Goal: Information Seeking & Learning: Check status

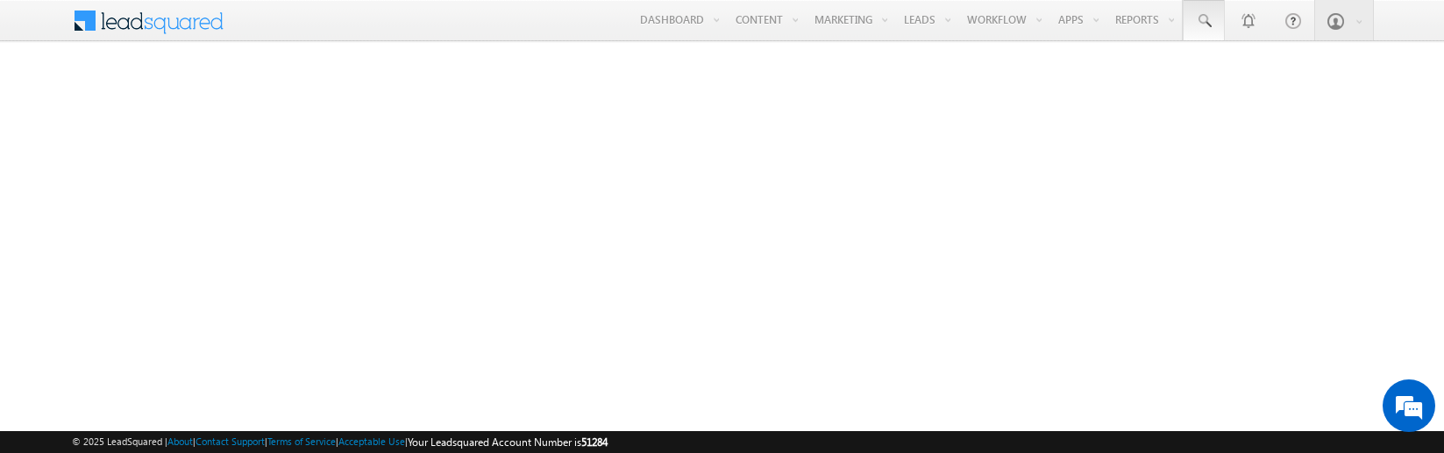
click at [1203, 21] on span at bounding box center [1204, 21] width 18 height 18
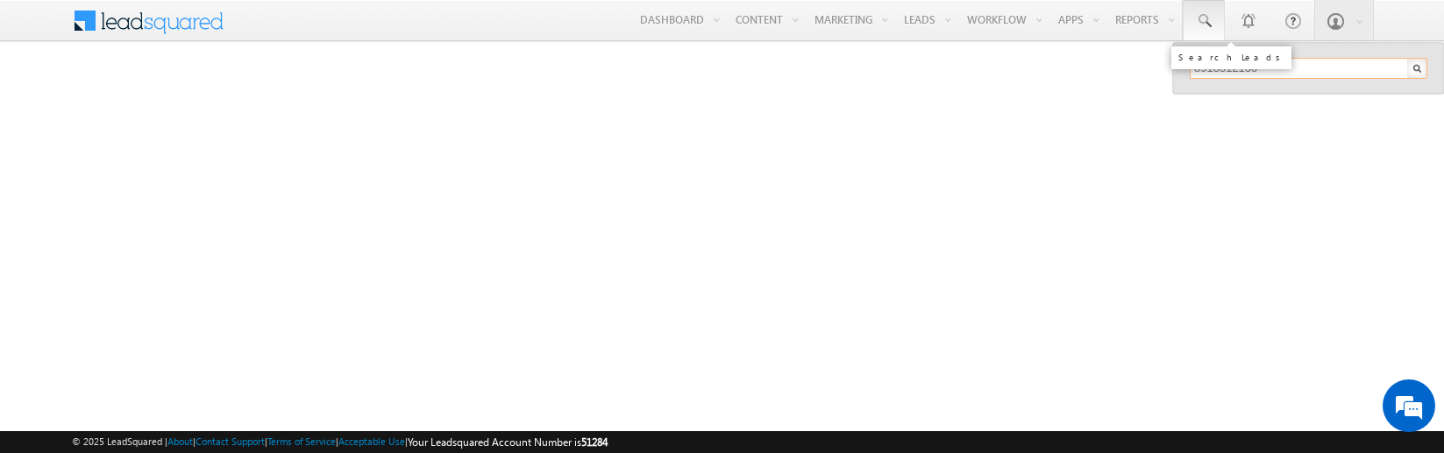
type input "8918512130"
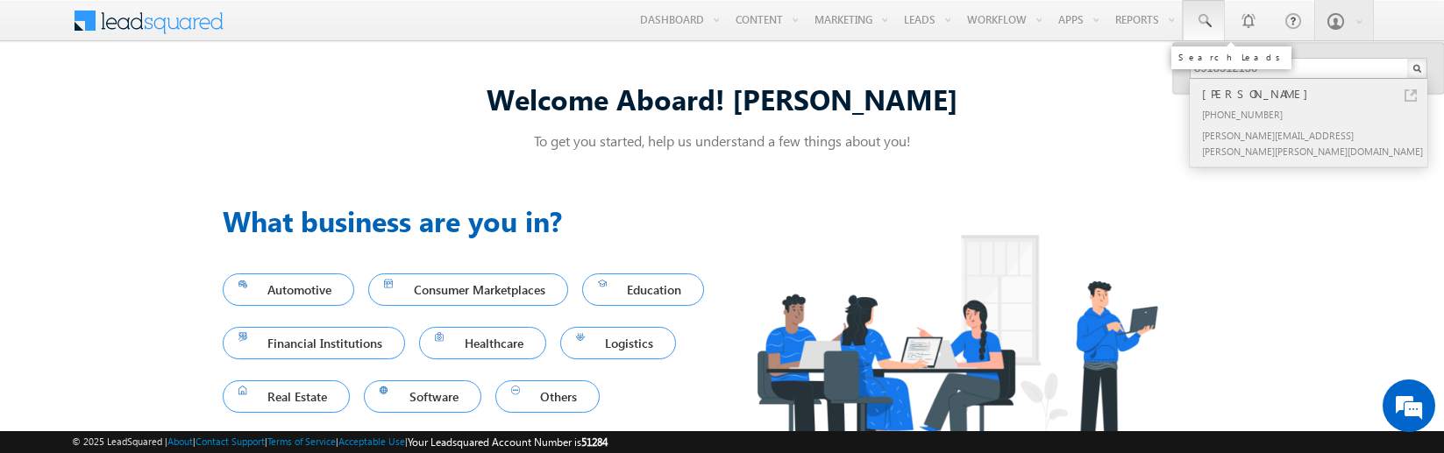
click at [1316, 94] on div "[PERSON_NAME]" at bounding box center [1316, 93] width 235 height 19
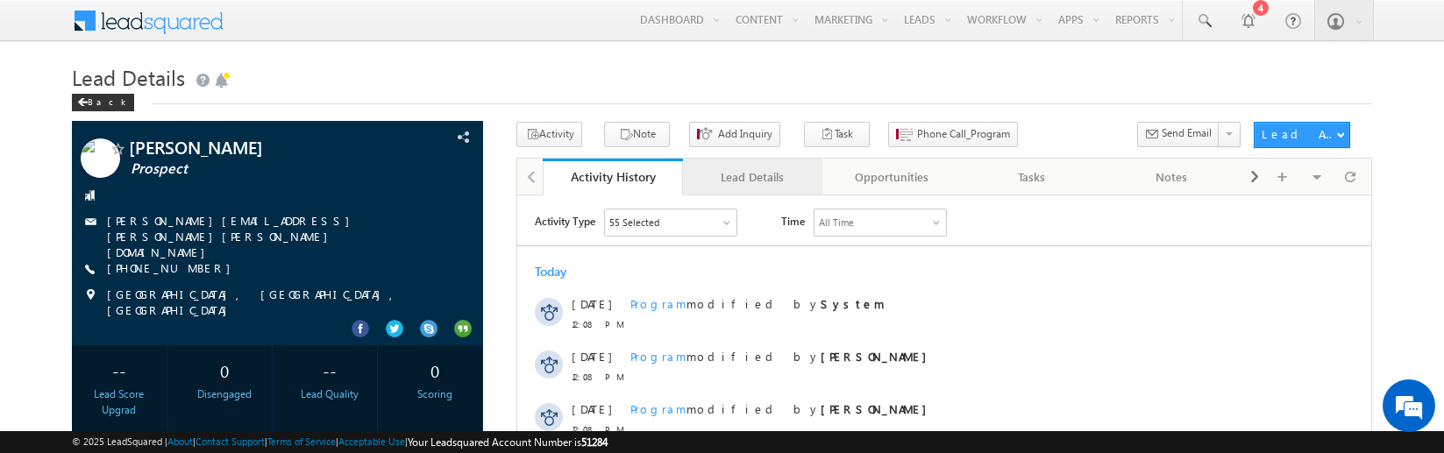
click at [752, 177] on div "Lead Details" at bounding box center [752, 177] width 110 height 21
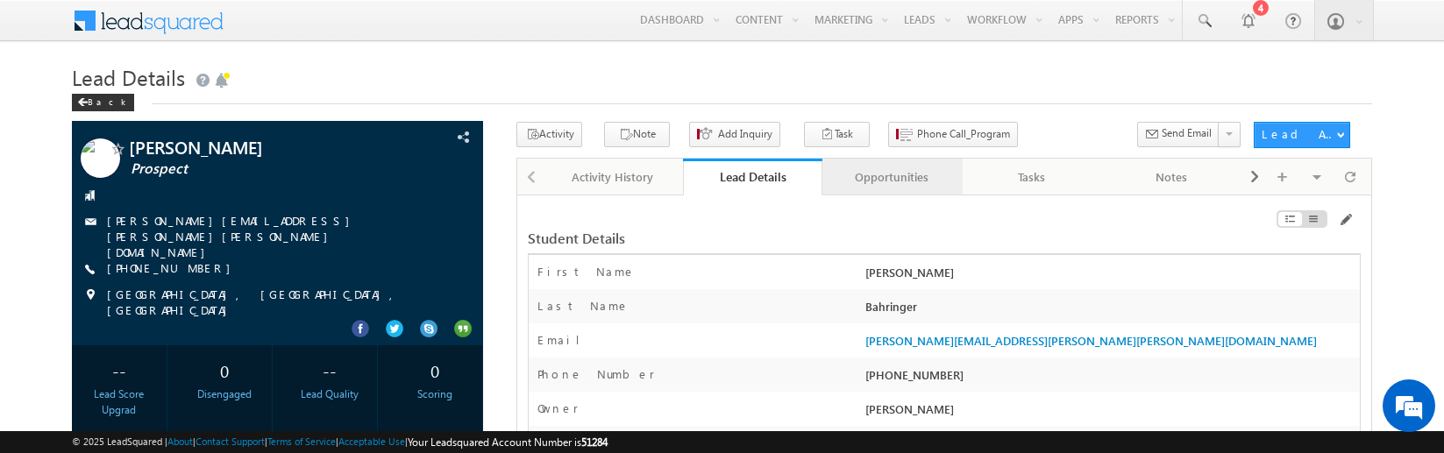
click at [892, 177] on div "Opportunities" at bounding box center [892, 177] width 110 height 21
